Goal: Register for event/course

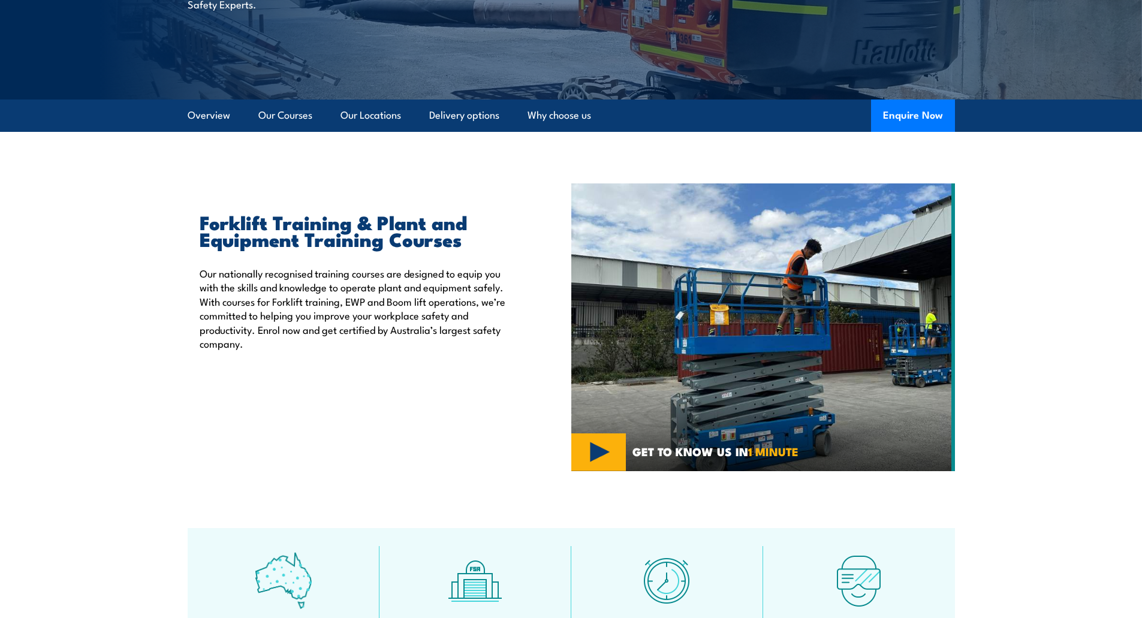
scroll to position [248, 0]
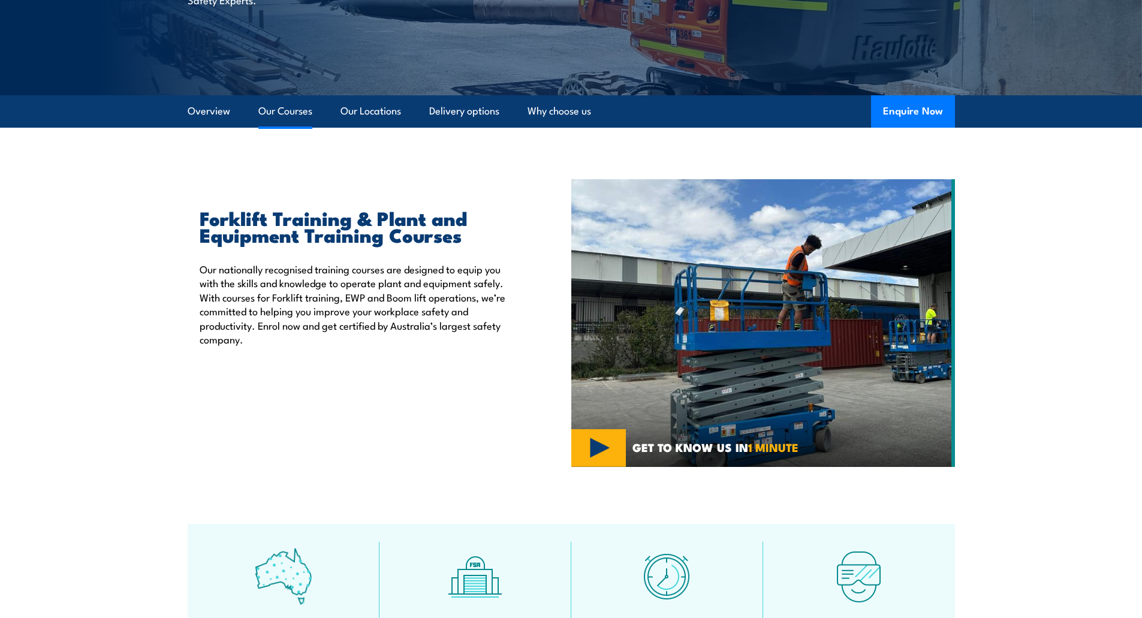
click at [288, 109] on link "Our Courses" at bounding box center [285, 111] width 54 height 32
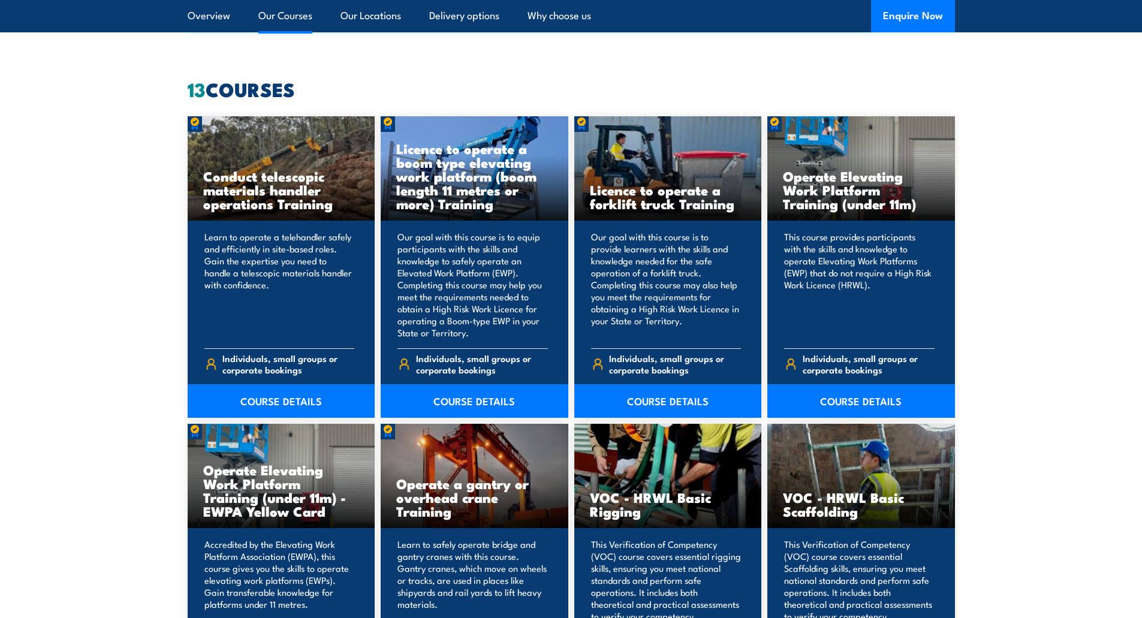
scroll to position [910, 0]
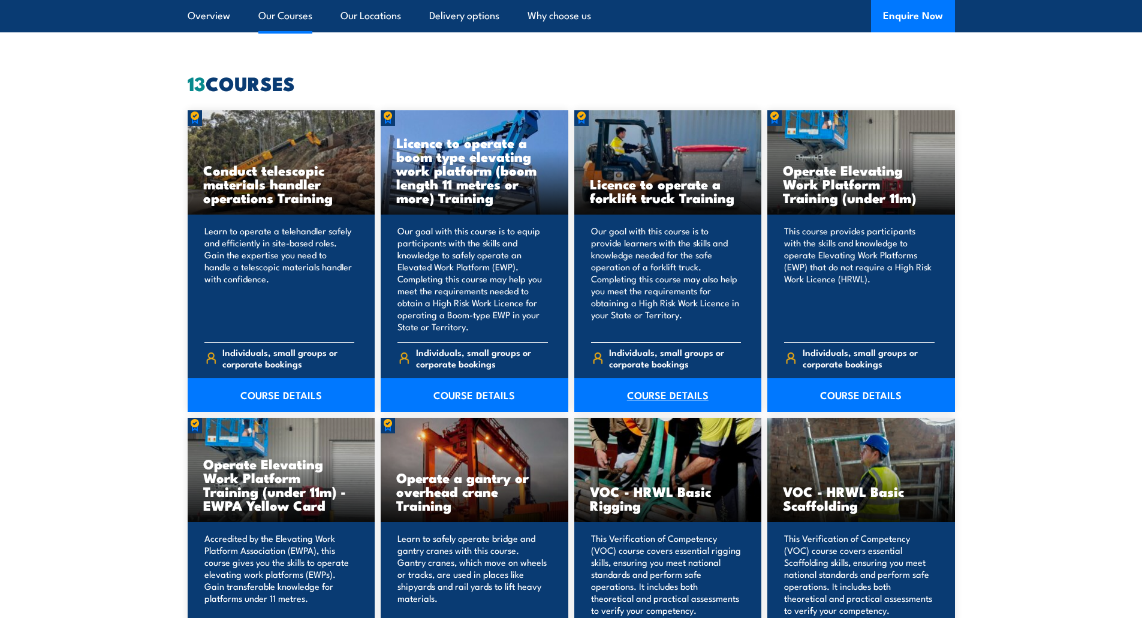
click at [673, 393] on link "COURSE DETAILS" at bounding box center [669, 395] width 188 height 34
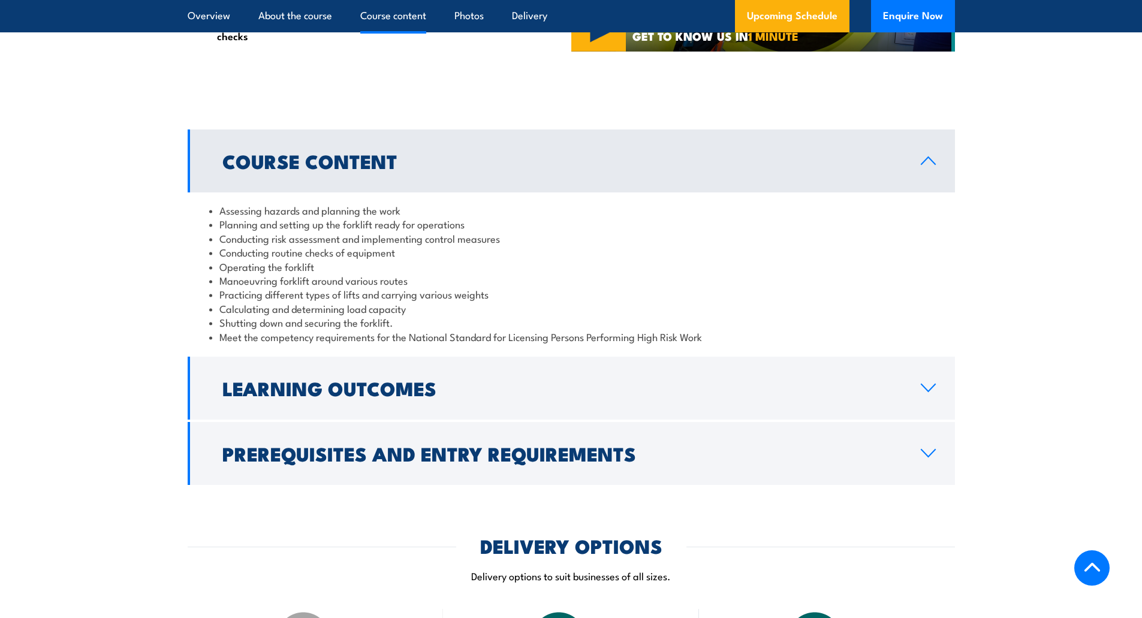
scroll to position [1009, 0]
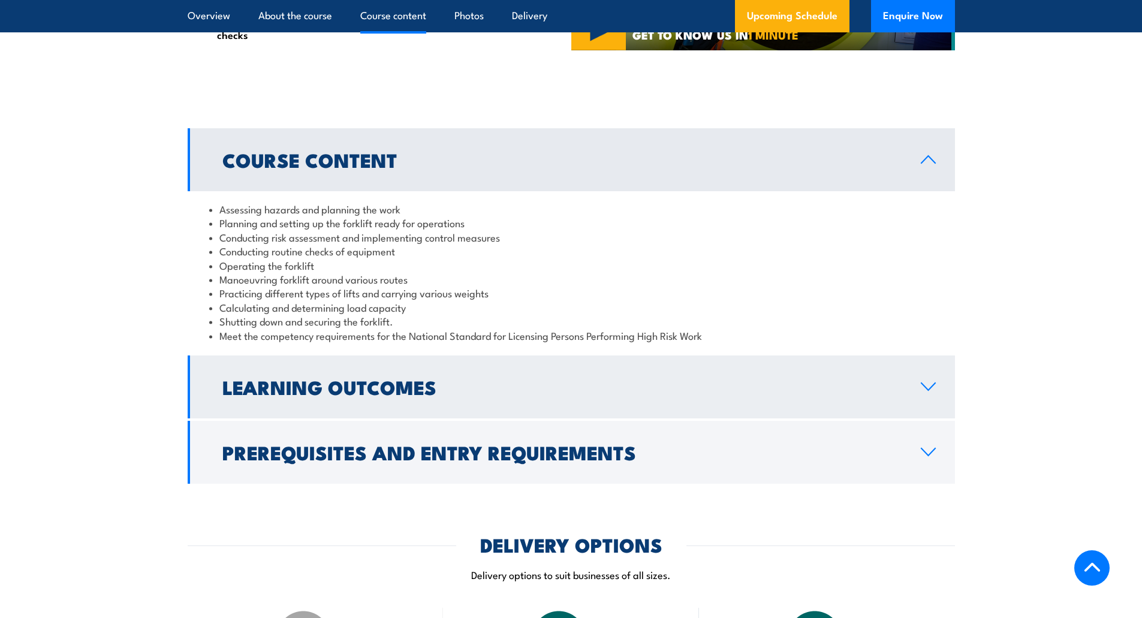
click at [940, 393] on link "Learning Outcomes" at bounding box center [572, 387] width 768 height 63
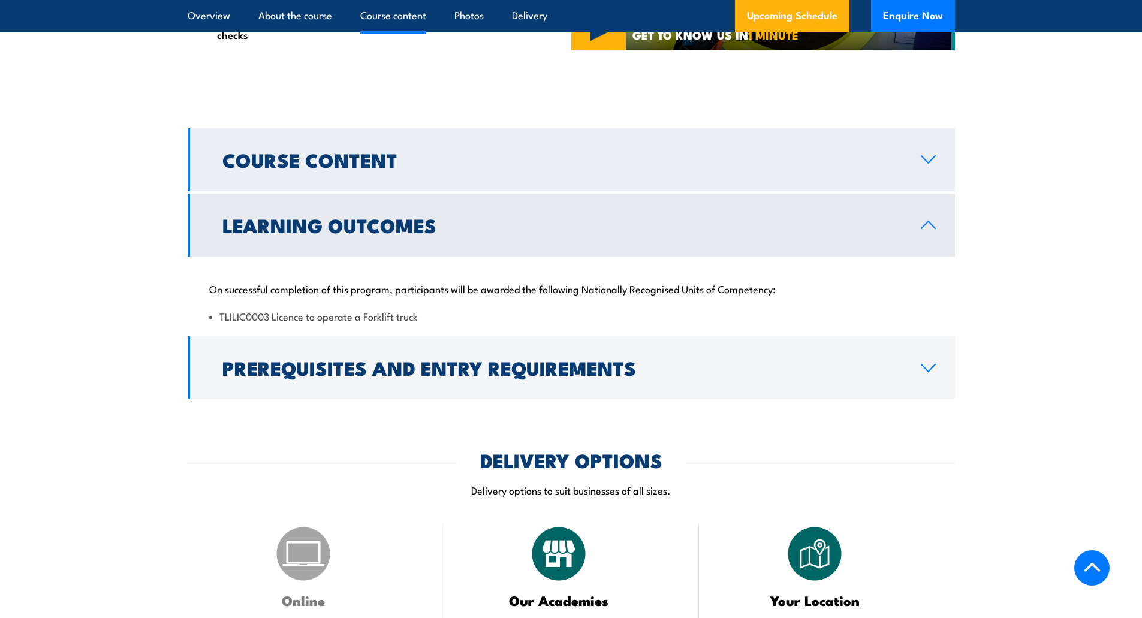
click at [934, 161] on icon at bounding box center [929, 160] width 16 height 10
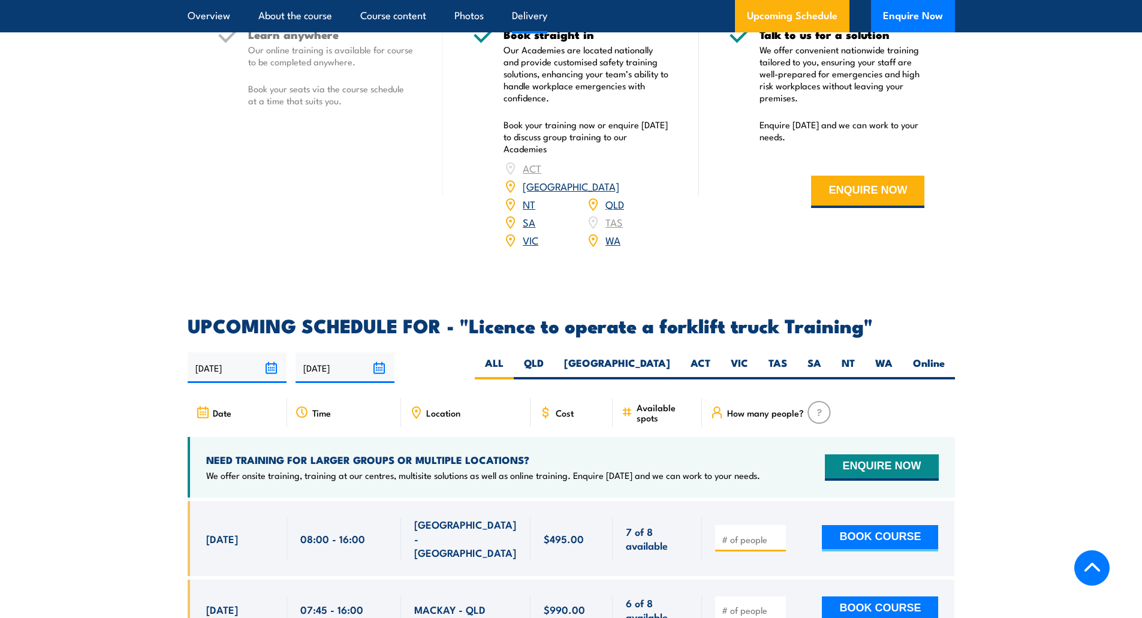
scroll to position [1715, 0]
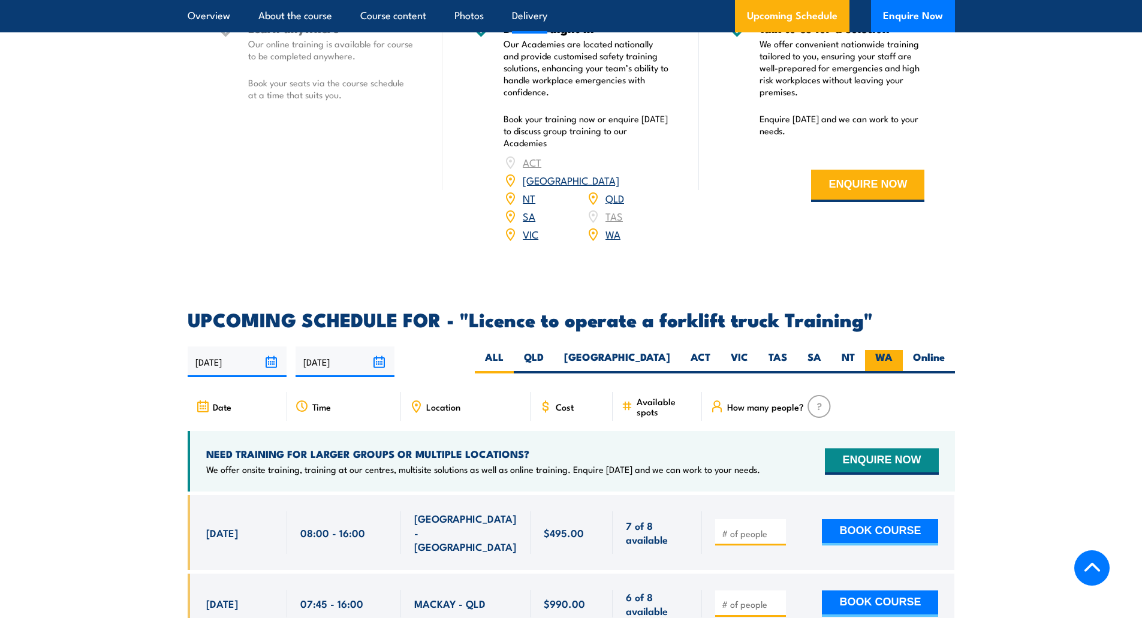
click at [892, 350] on label "WA" at bounding box center [884, 361] width 38 height 23
click at [893, 350] on input "WA" at bounding box center [897, 354] width 8 height 8
radio input "true"
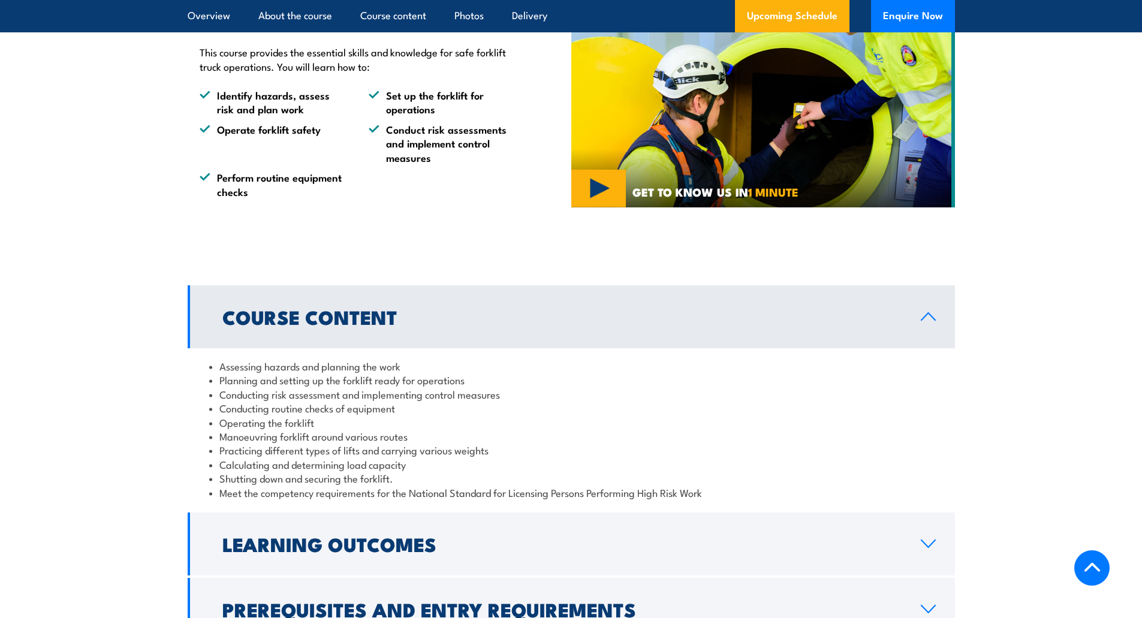
scroll to position [772, 0]
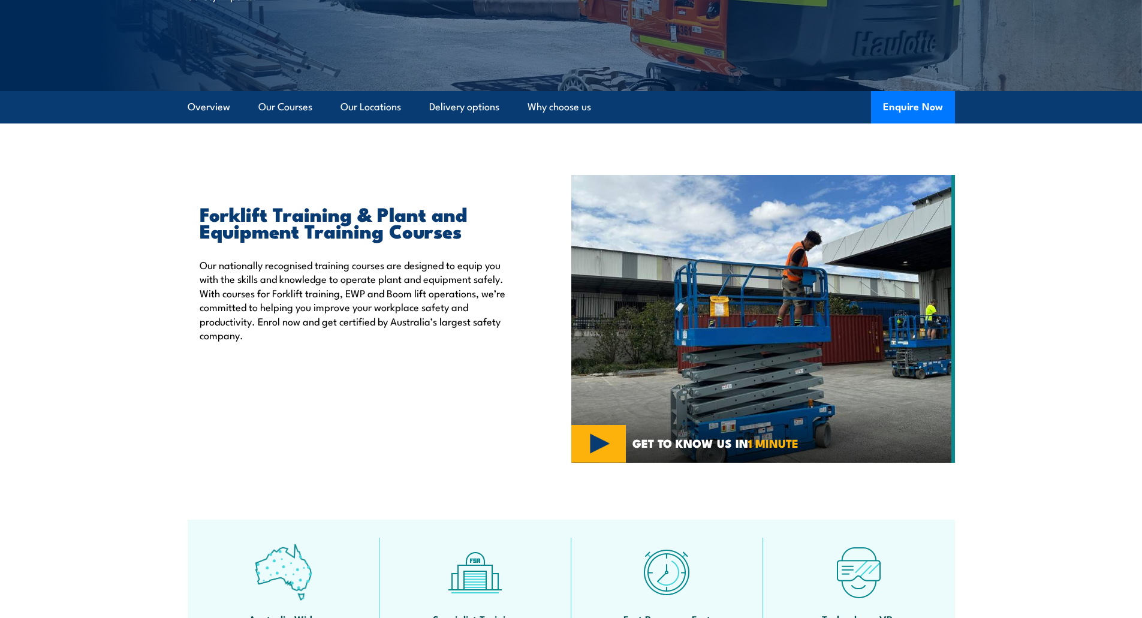
scroll to position [249, 0]
